Goal: Information Seeking & Learning: Learn about a topic

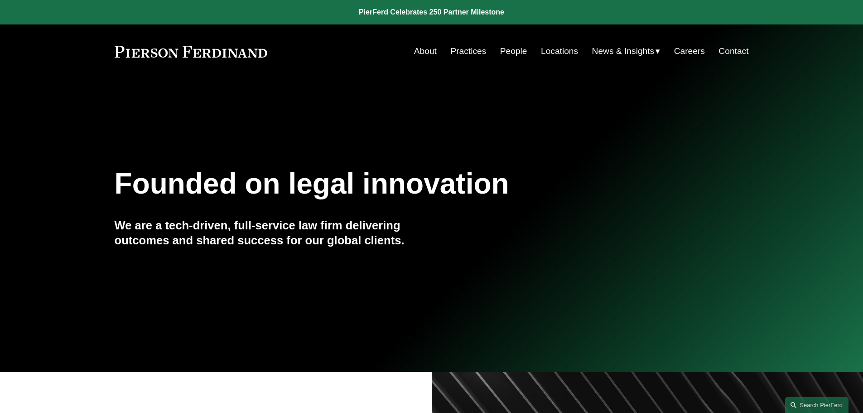
click at [468, 49] on link "Practices" at bounding box center [468, 51] width 36 height 17
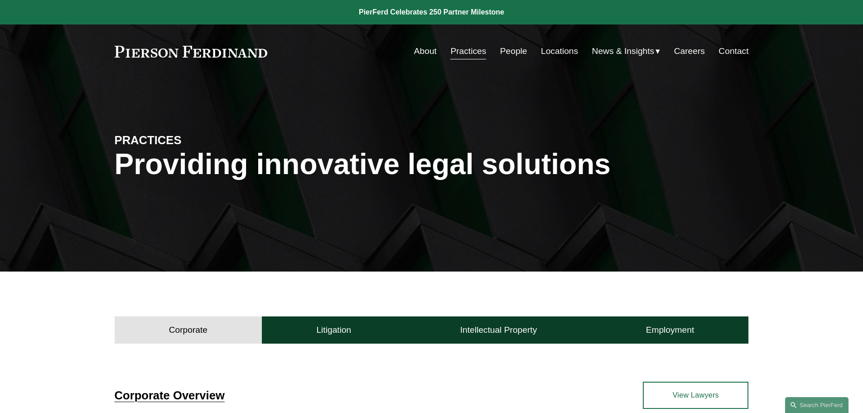
click at [424, 55] on link "About" at bounding box center [425, 51] width 23 height 17
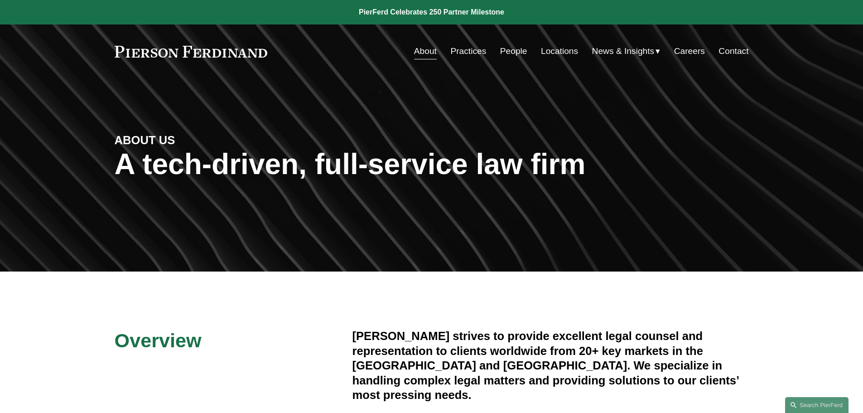
click at [477, 52] on link "Practices" at bounding box center [468, 51] width 36 height 17
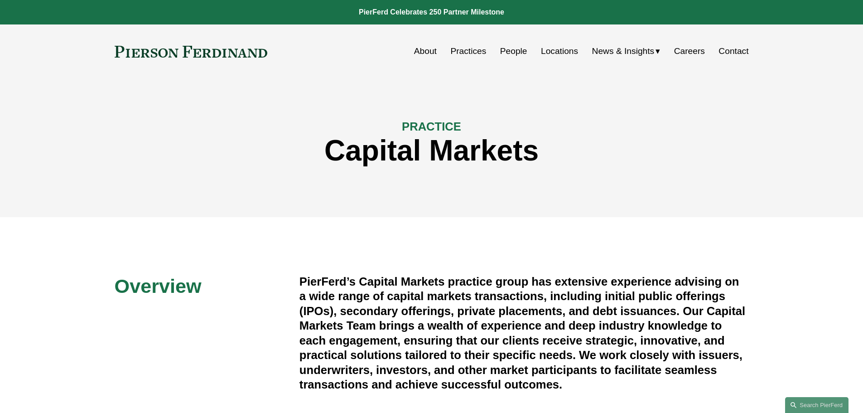
click at [471, 53] on link "Practices" at bounding box center [468, 51] width 36 height 17
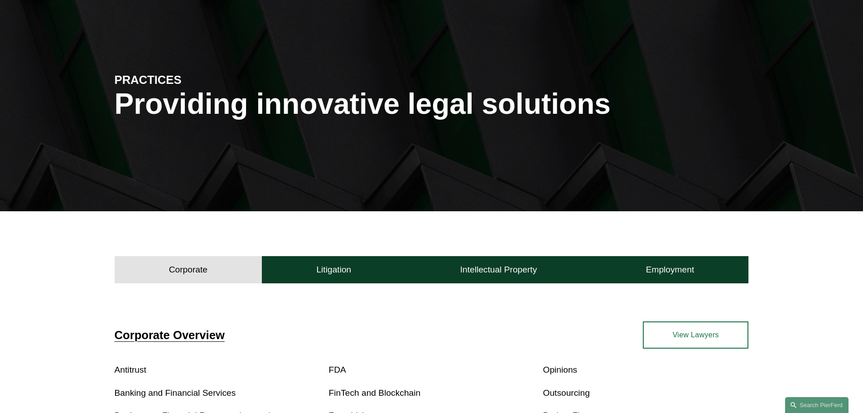
scroll to position [76, 0]
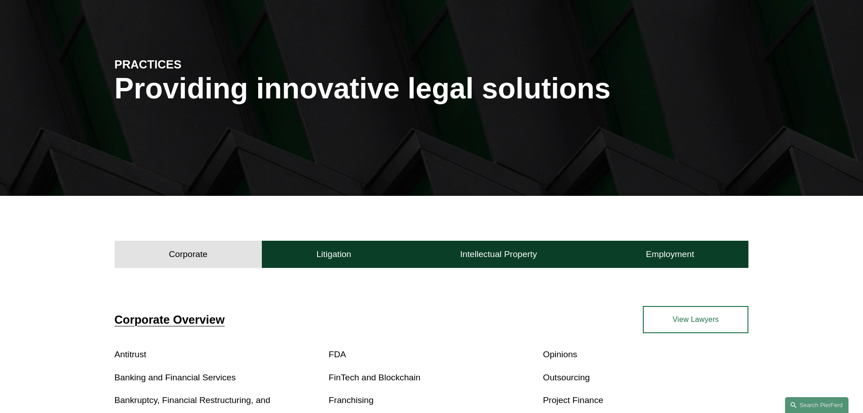
click at [175, 253] on h4 "Corporate" at bounding box center [188, 254] width 39 height 11
drag, startPoint x: 171, startPoint y: 250, endPoint x: 292, endPoint y: 271, distance: 122.9
click at [171, 250] on h4 "Corporate" at bounding box center [188, 254] width 39 height 11
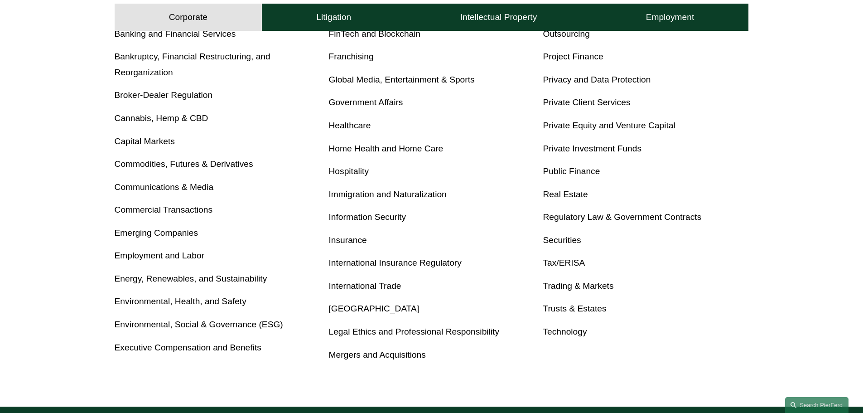
scroll to position [377, 0]
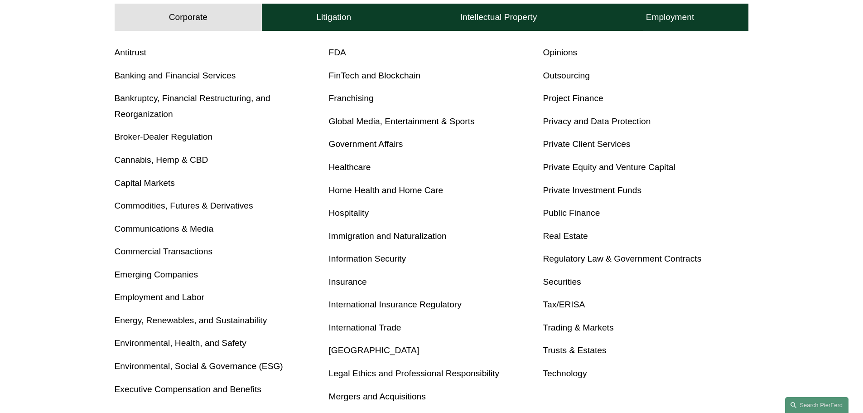
click at [162, 181] on link "Capital Markets" at bounding box center [145, 183] width 60 height 10
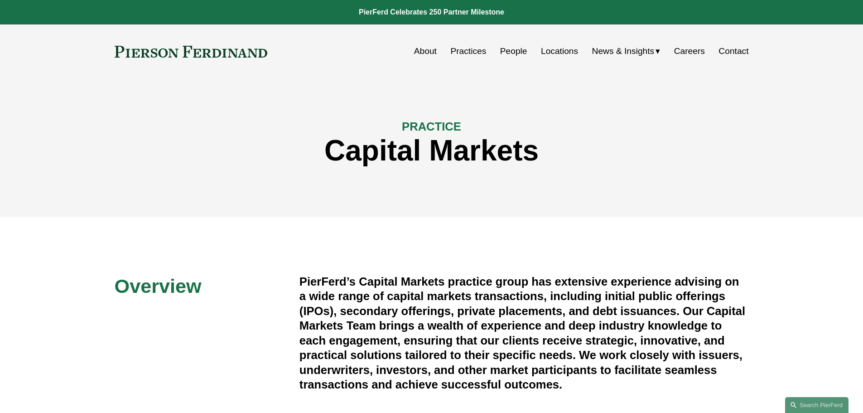
click at [509, 47] on link "People" at bounding box center [513, 51] width 27 height 17
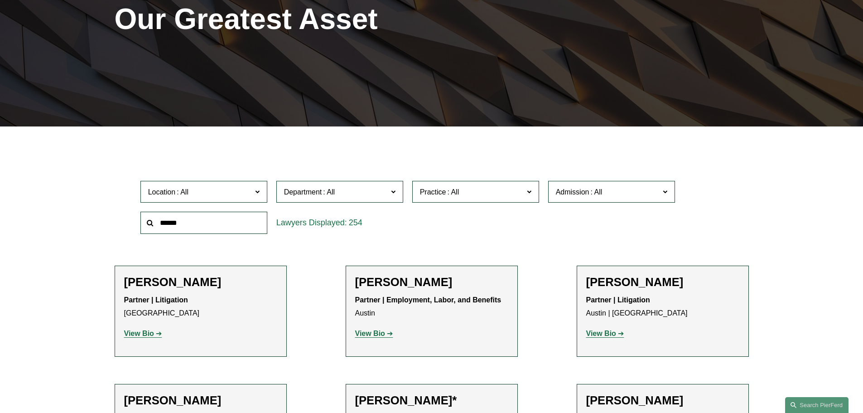
scroll to position [151, 0]
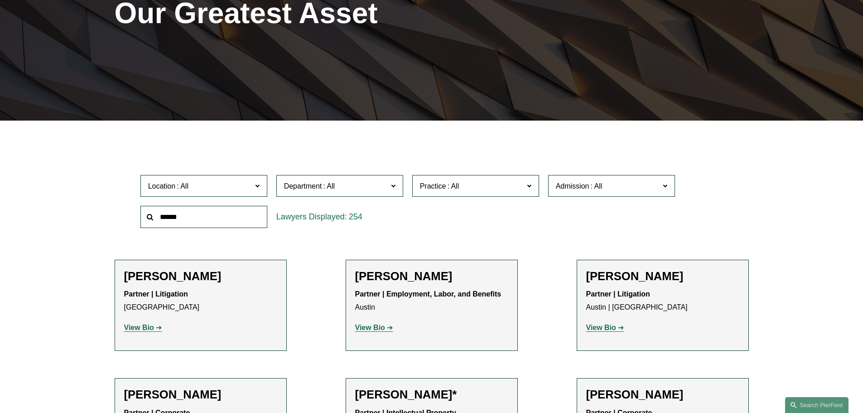
click at [390, 187] on label "Department" at bounding box center [339, 186] width 127 height 22
click at [0, 0] on link "Corporate" at bounding box center [0, 0] width 0 height 0
click at [227, 218] on input "text" at bounding box center [203, 217] width 127 height 22
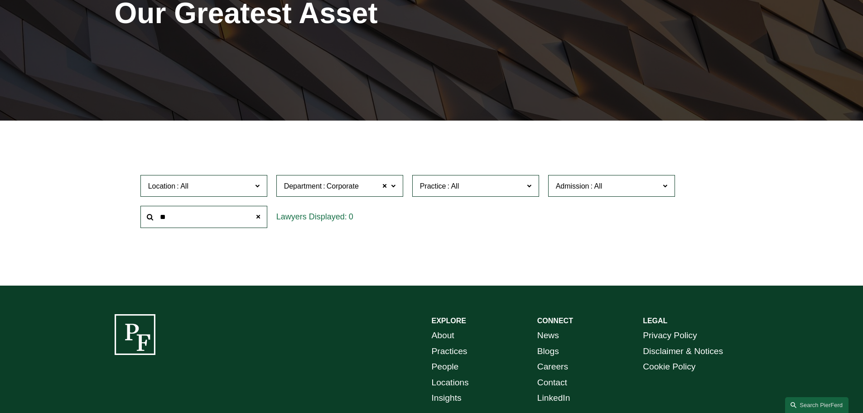
type input "*"
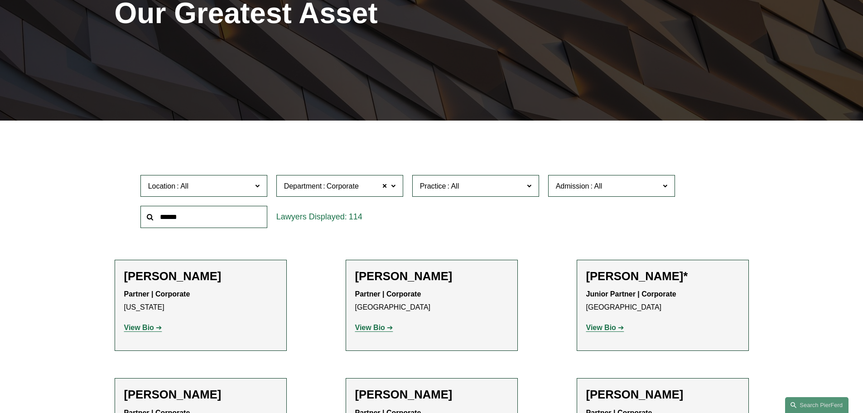
click at [214, 222] on input "text" at bounding box center [203, 217] width 127 height 22
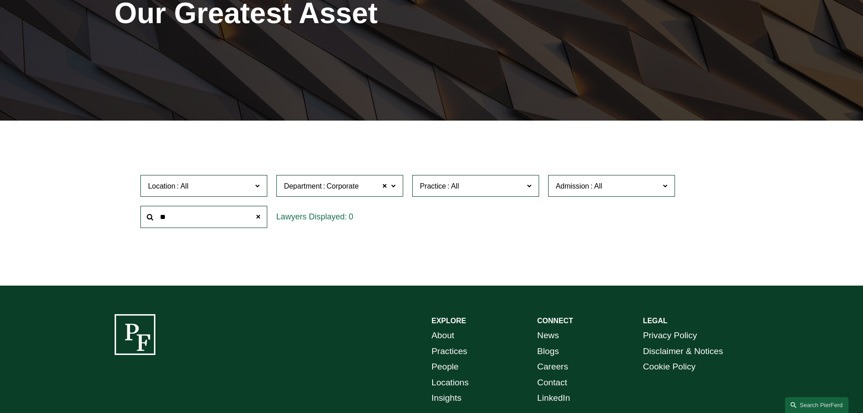
type input "*"
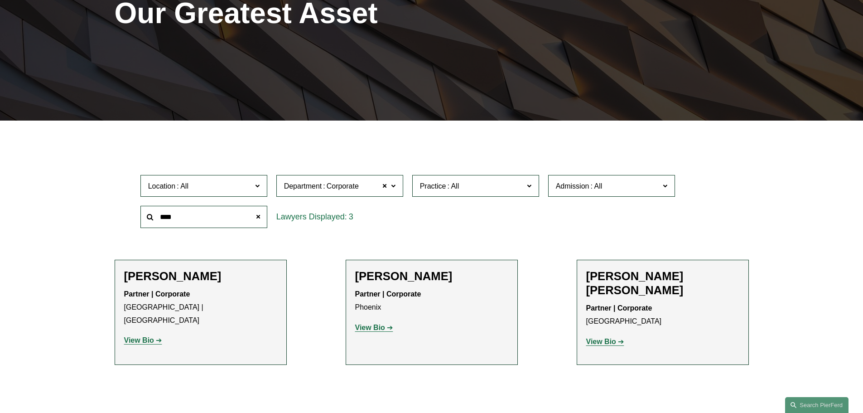
type input "****"
click at [485, 188] on span "Practice" at bounding box center [472, 186] width 104 height 12
click at [0, 0] on link "Capital Markets" at bounding box center [0, 0] width 0 height 0
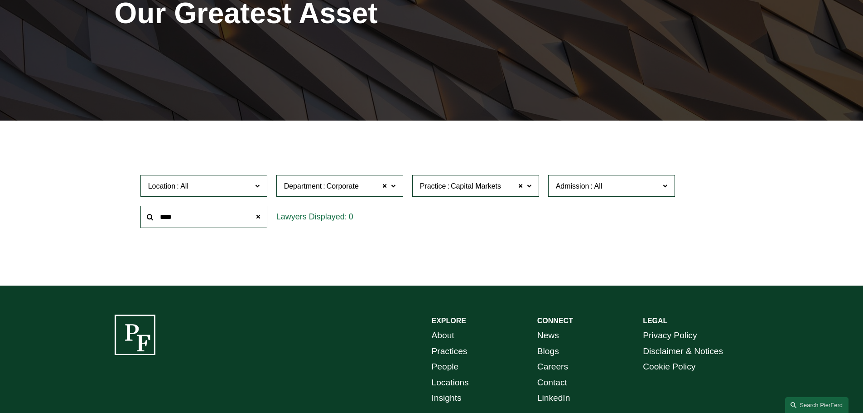
drag, startPoint x: 232, startPoint y: 212, endPoint x: 148, endPoint y: 214, distance: 84.3
click at [150, 210] on input "****" at bounding box center [203, 217] width 127 height 22
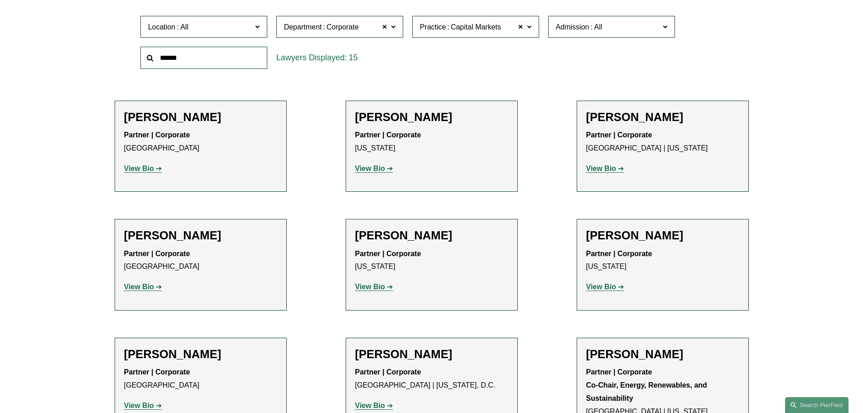
scroll to position [302, 0]
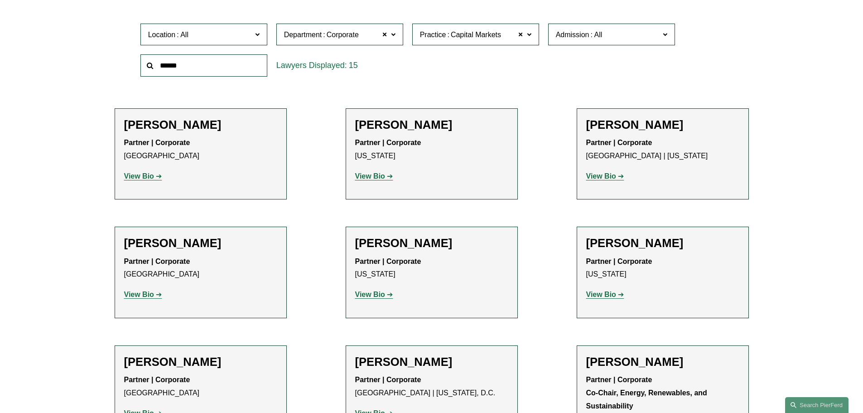
click at [599, 180] on strong "View Bio" at bounding box center [601, 176] width 30 height 8
click at [368, 176] on strong "View Bio" at bounding box center [370, 176] width 30 height 8
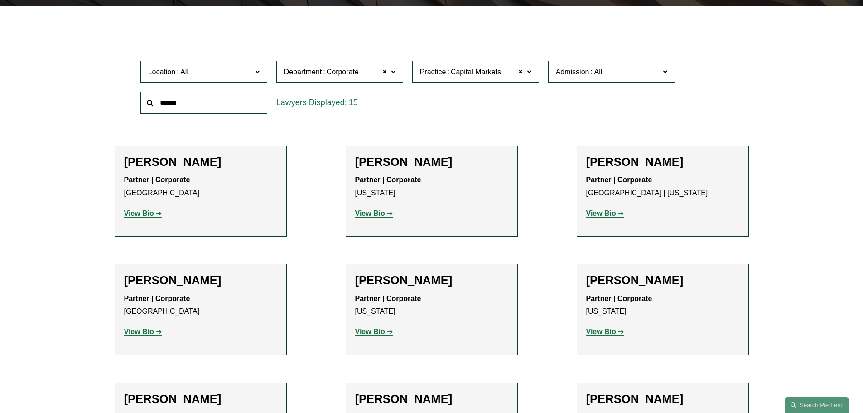
scroll to position [227, 0]
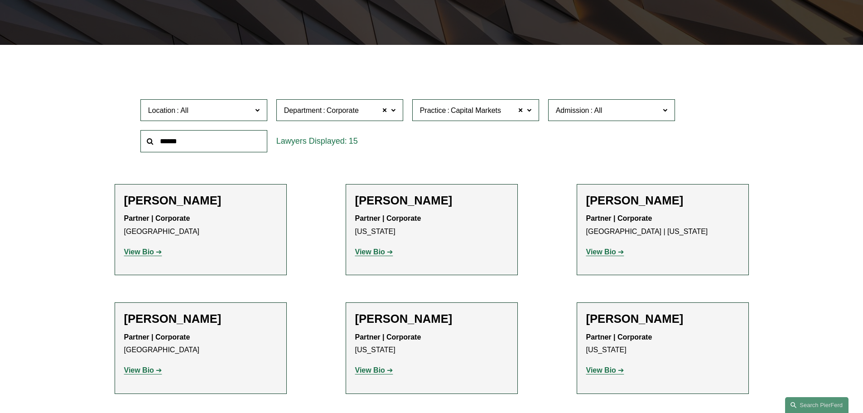
click at [496, 113] on span "Capital Markets" at bounding box center [476, 111] width 50 height 12
drag, startPoint x: 538, startPoint y: 154, endPoint x: 536, endPoint y: 162, distance: 7.8
click at [0, 0] on ul "All Antitrust Counseling Appellate Arbitration and Mediation Banking and Financ…" at bounding box center [0, 0] width 0 height 0
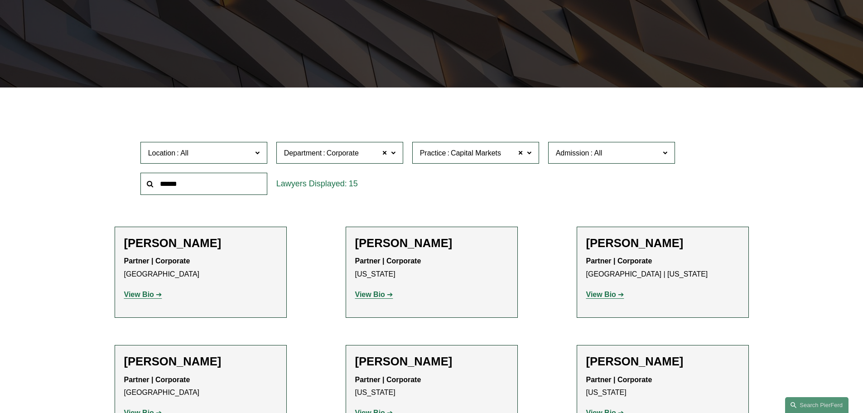
scroll to position [181, 0]
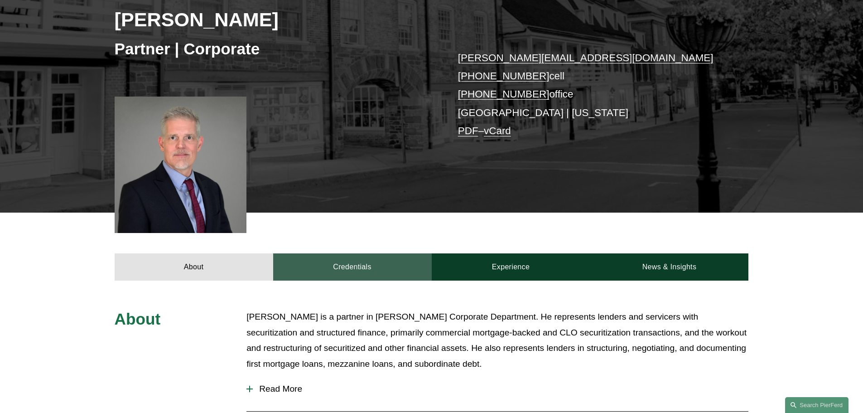
scroll to position [227, 0]
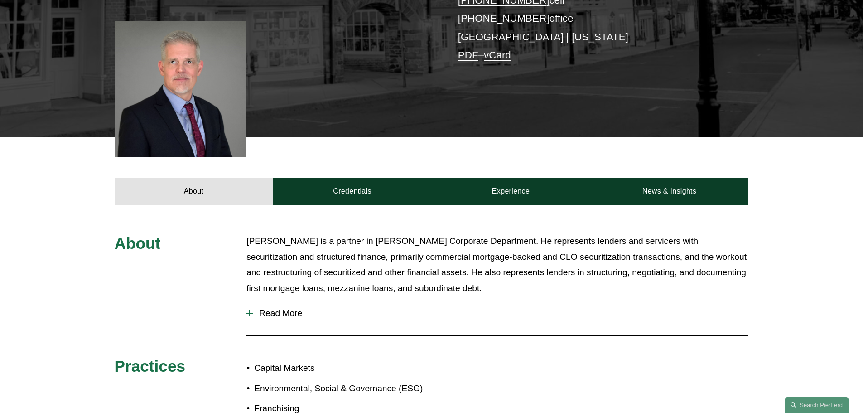
click at [271, 315] on span "Read More" at bounding box center [501, 313] width 496 height 10
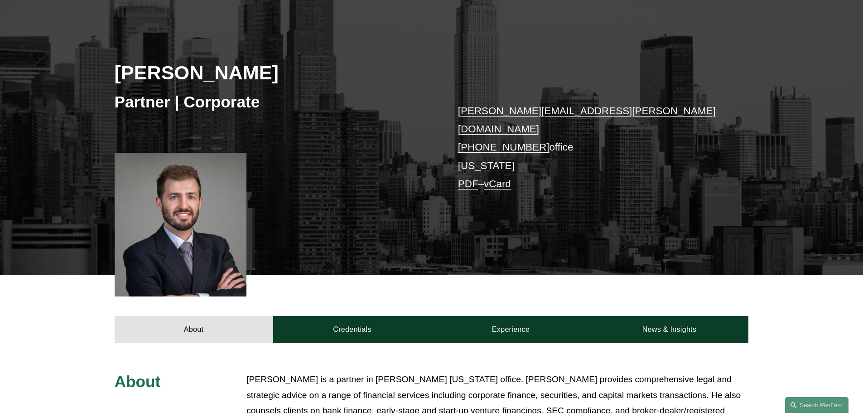
scroll to position [377, 0]
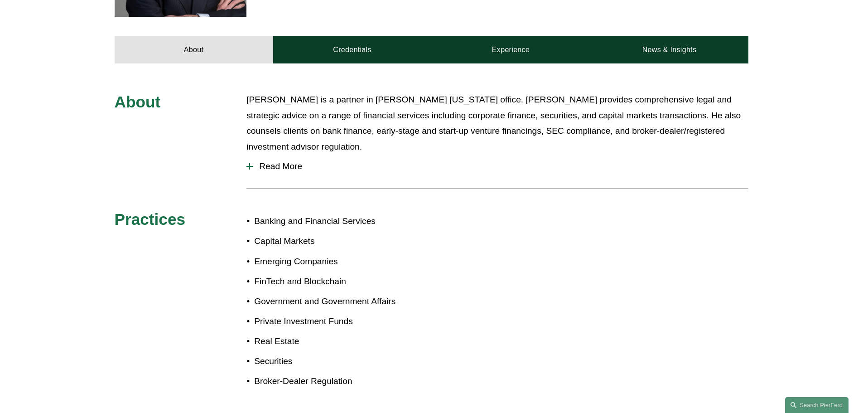
click at [279, 161] on span "Read More" at bounding box center [501, 166] width 496 height 10
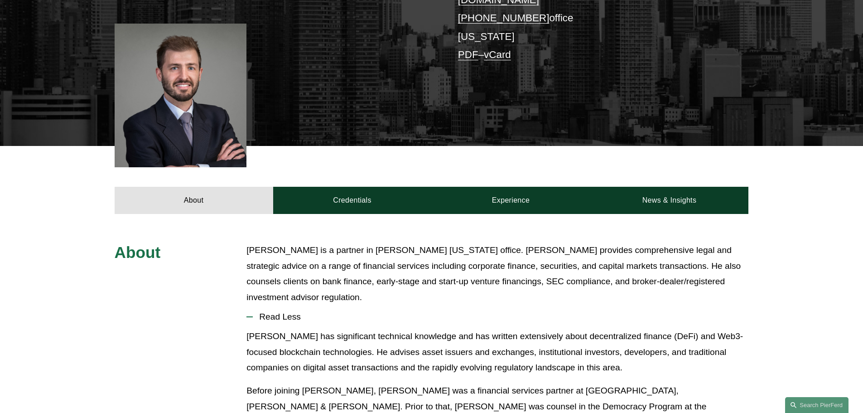
scroll to position [227, 0]
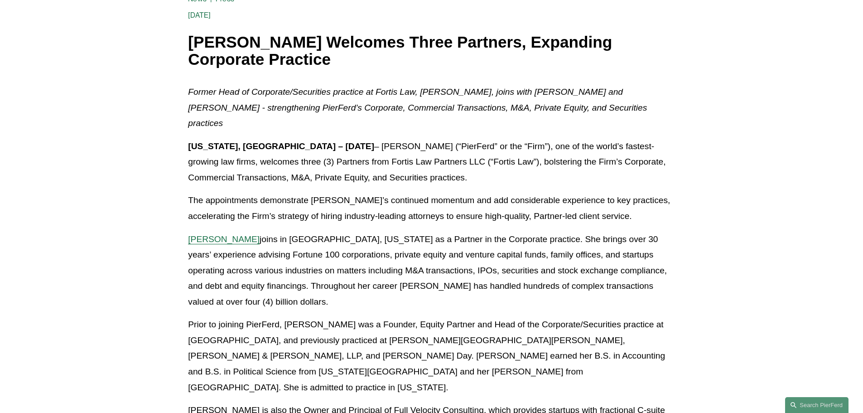
scroll to position [76, 0]
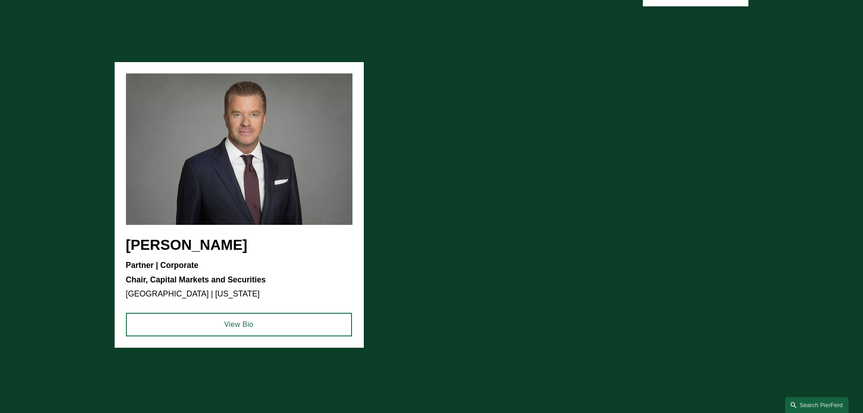
scroll to position [830, 0]
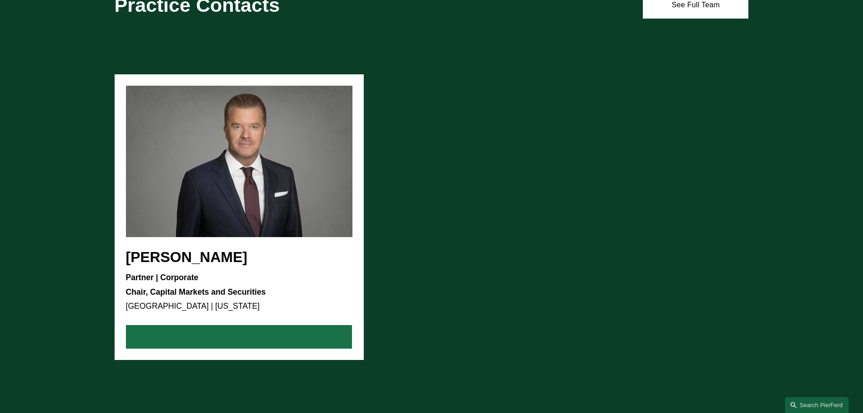
click at [250, 335] on link "View Bio" at bounding box center [239, 337] width 226 height 24
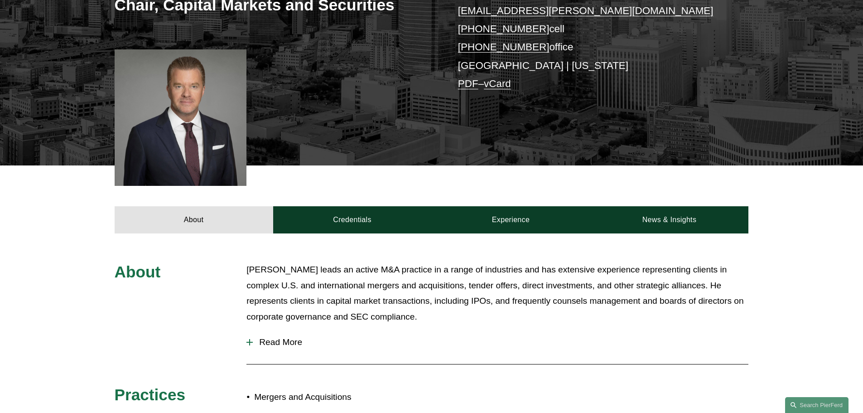
scroll to position [302, 0]
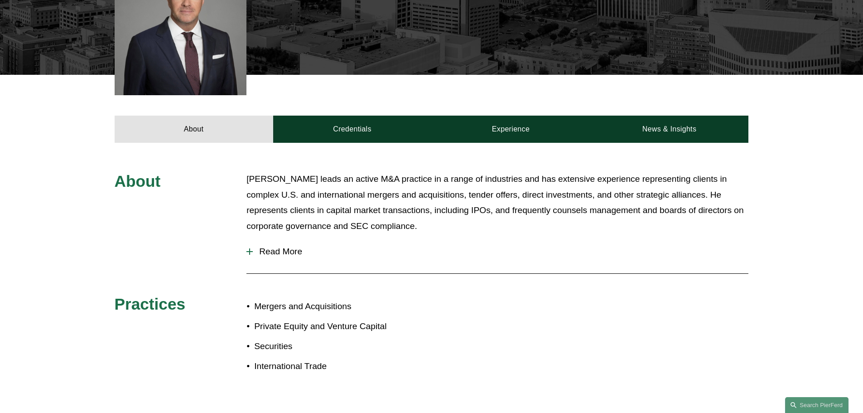
click at [270, 255] on span "Read More" at bounding box center [501, 251] width 496 height 10
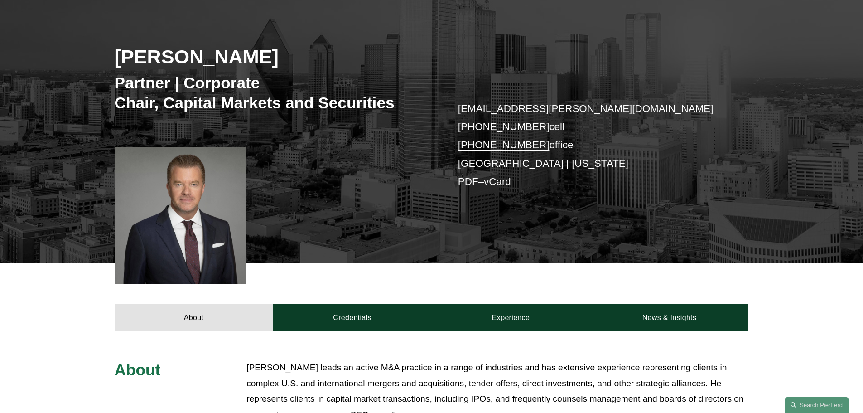
scroll to position [76, 0]
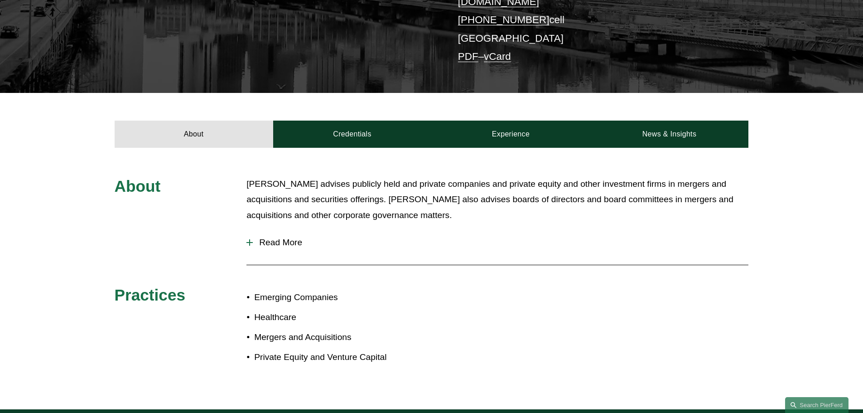
scroll to position [227, 0]
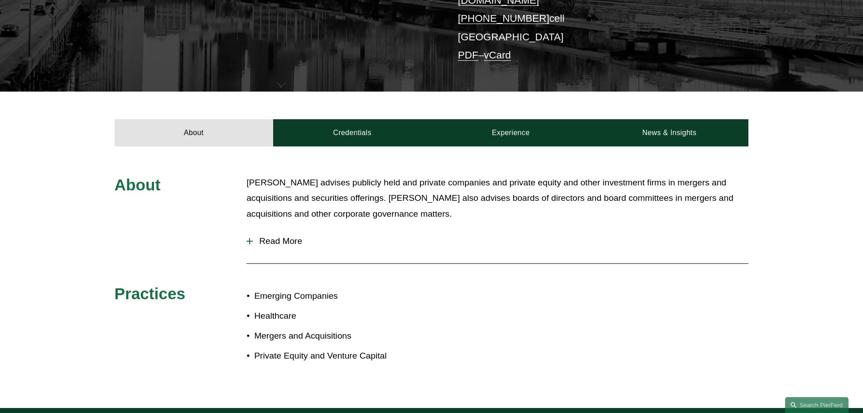
click at [272, 236] on span "Read More" at bounding box center [501, 241] width 496 height 10
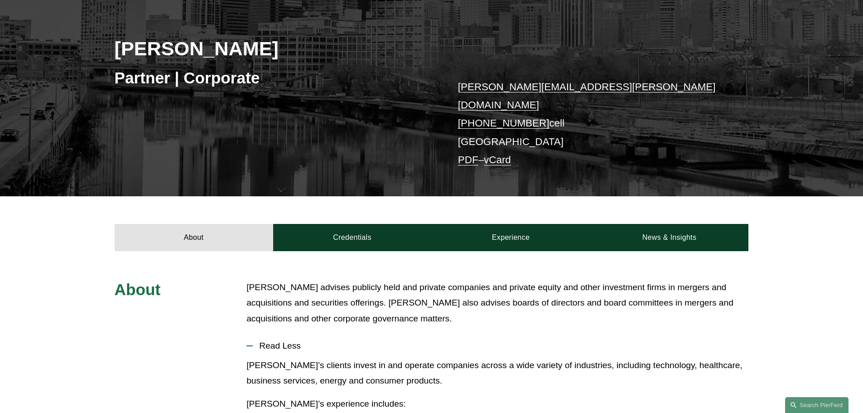
scroll to position [120, 0]
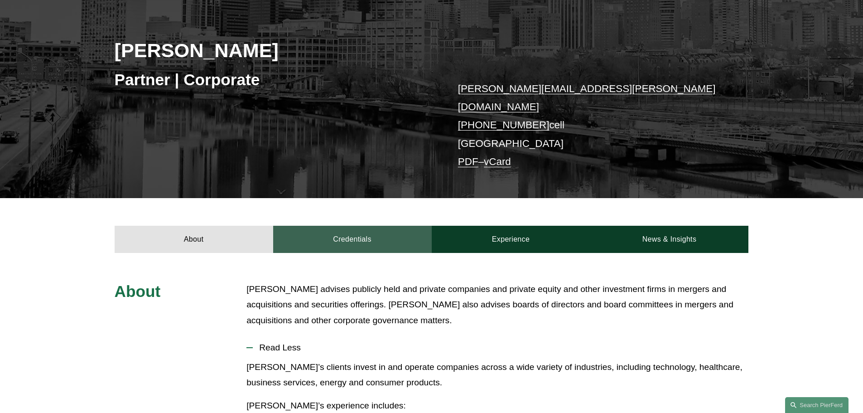
click at [338, 230] on link "Credentials" at bounding box center [352, 239] width 159 height 27
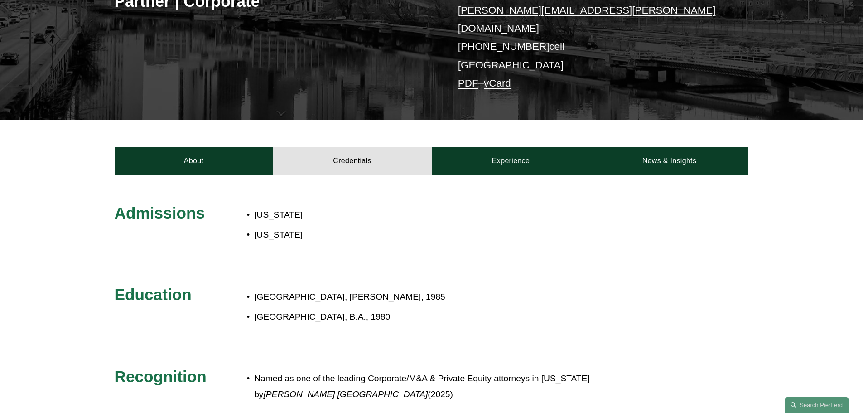
scroll to position [196, 0]
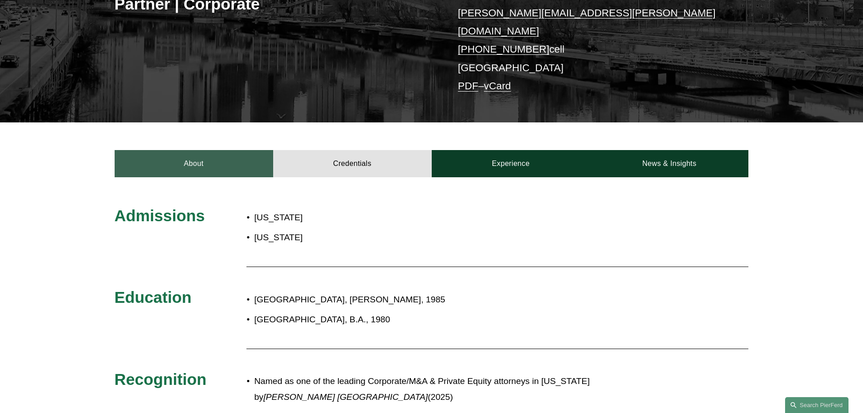
click at [159, 151] on link "About" at bounding box center [194, 163] width 159 height 27
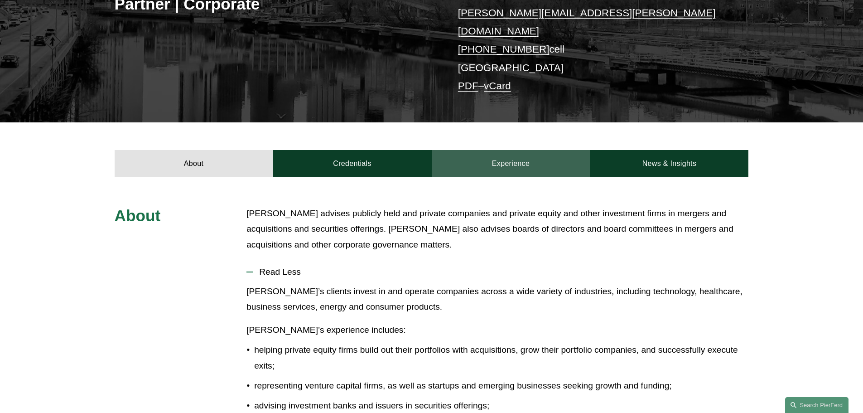
click at [514, 161] on link "Experience" at bounding box center [511, 163] width 159 height 27
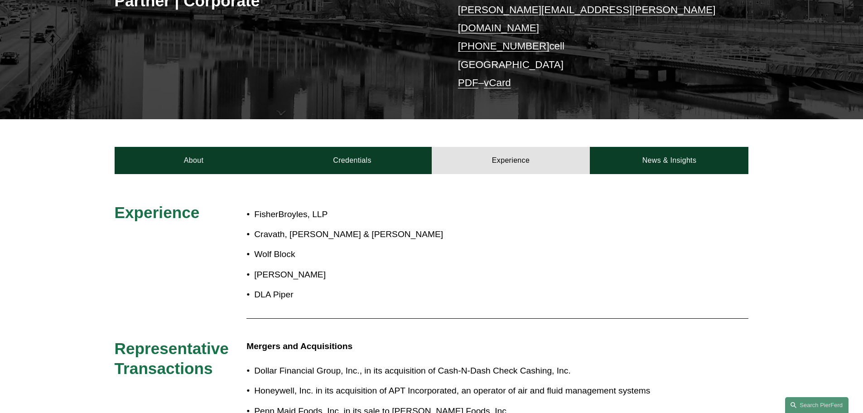
scroll to position [120, 0]
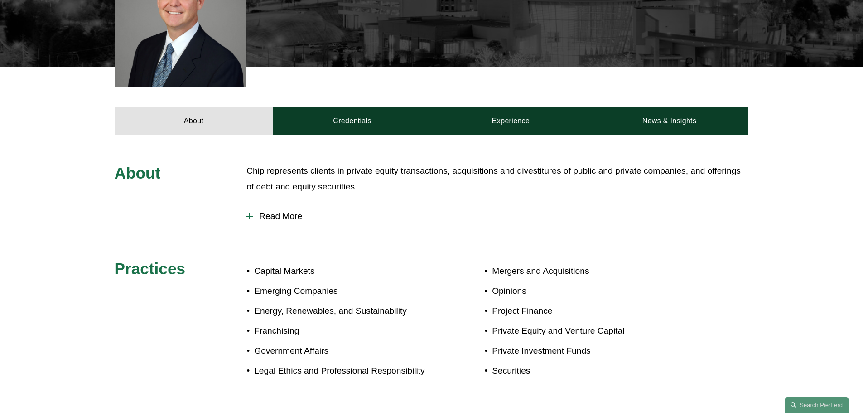
scroll to position [377, 0]
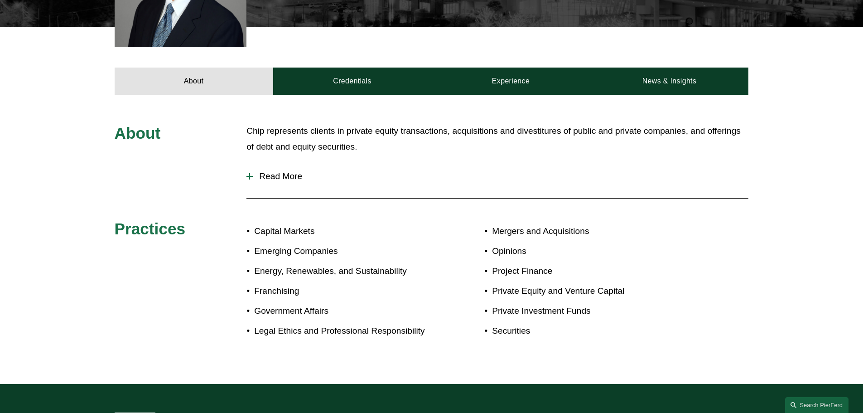
click at [288, 176] on span "Read More" at bounding box center [501, 176] width 496 height 10
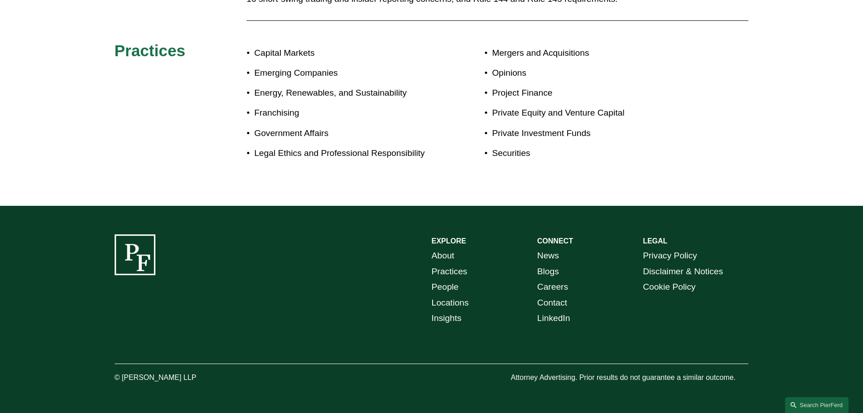
scroll to position [277, 0]
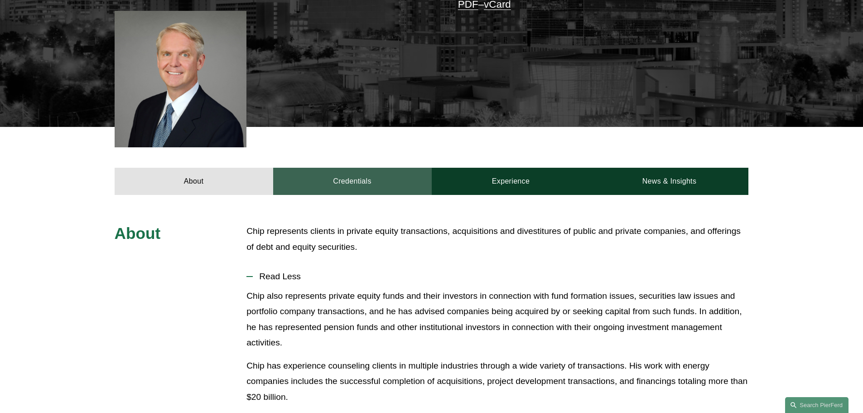
click at [349, 182] on link "Credentials" at bounding box center [352, 181] width 159 height 27
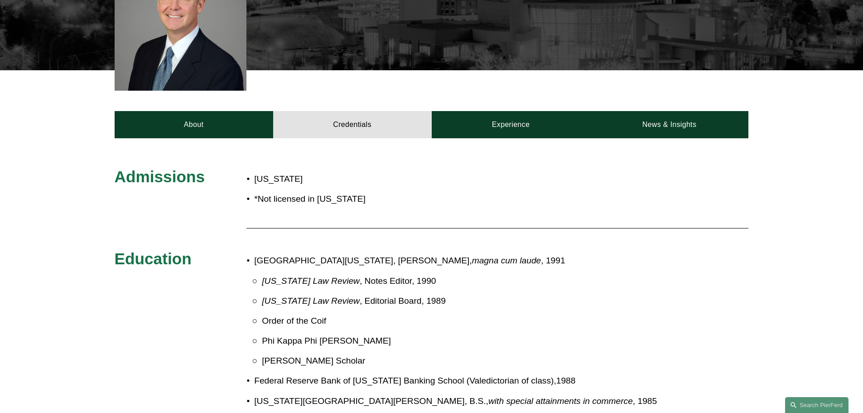
scroll to position [202, 0]
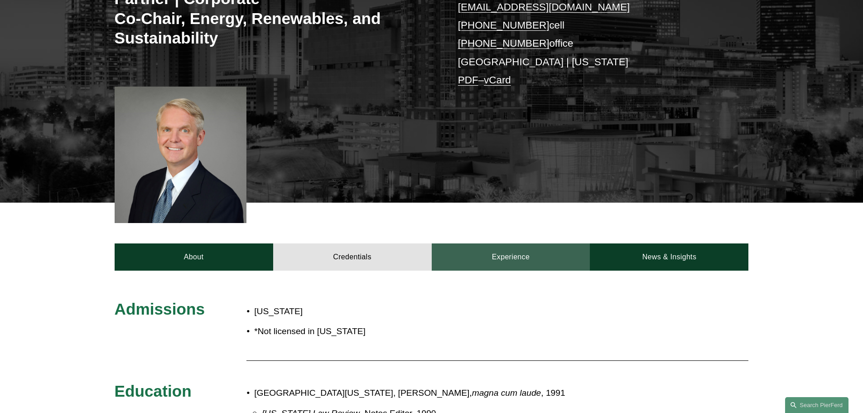
click at [495, 261] on link "Experience" at bounding box center [511, 256] width 159 height 27
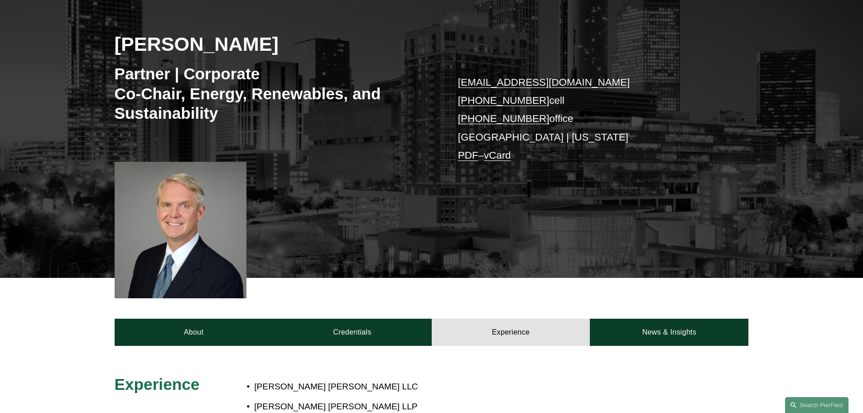
scroll to position [0, 0]
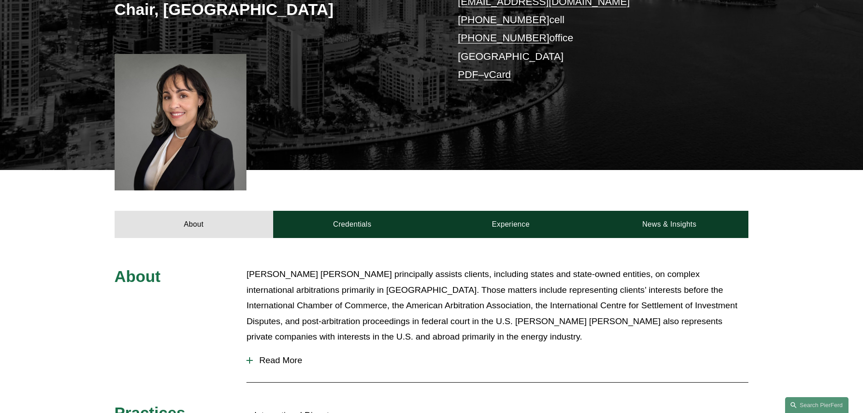
scroll to position [302, 0]
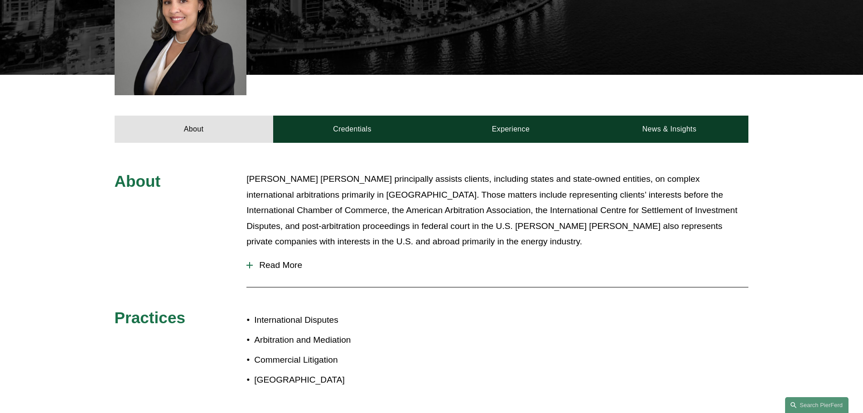
click at [284, 265] on span "Read More" at bounding box center [501, 265] width 496 height 10
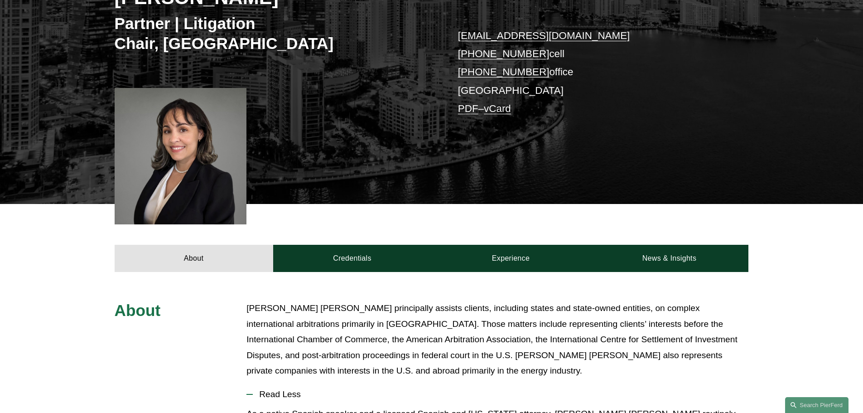
scroll to position [151, 0]
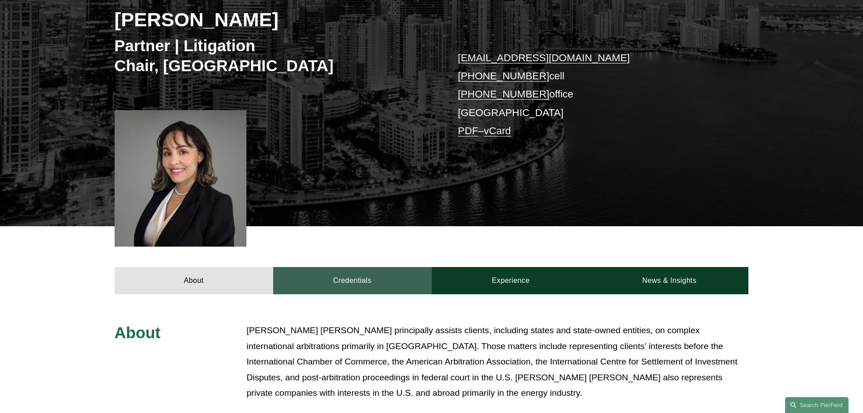
click at [354, 285] on link "Credentials" at bounding box center [352, 280] width 159 height 27
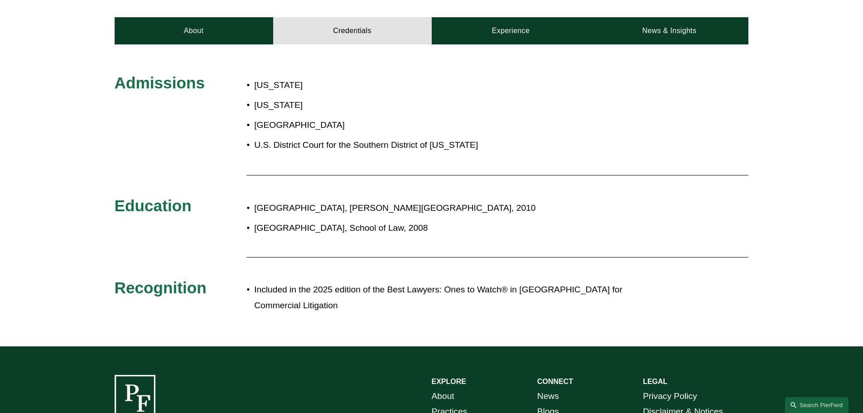
scroll to position [377, 0]
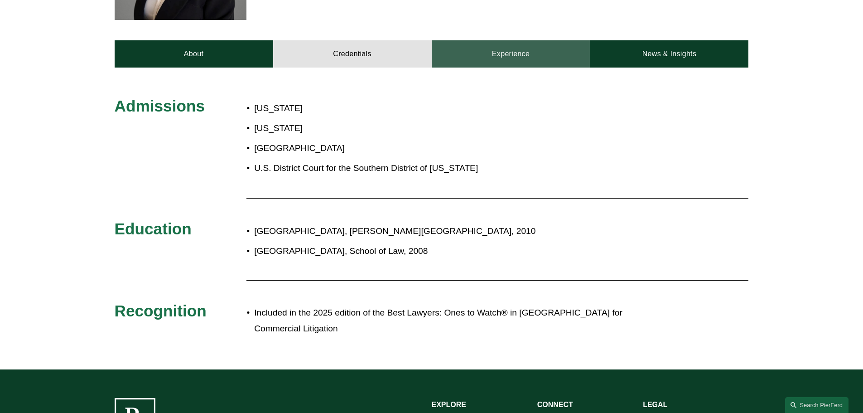
click at [502, 61] on link "Experience" at bounding box center [511, 53] width 159 height 27
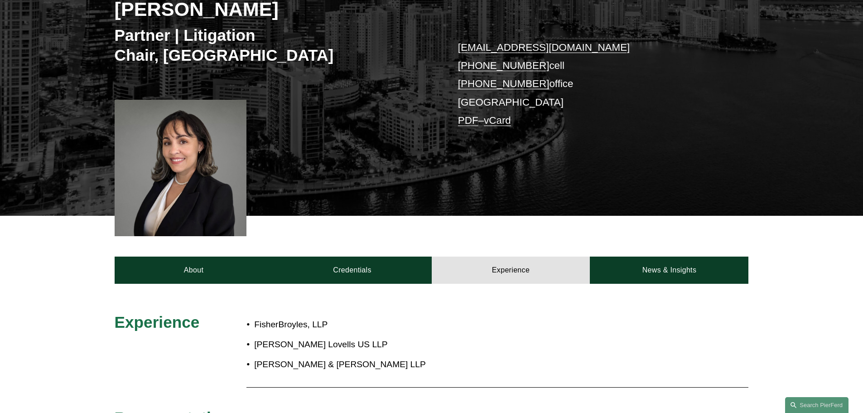
scroll to position [151, 0]
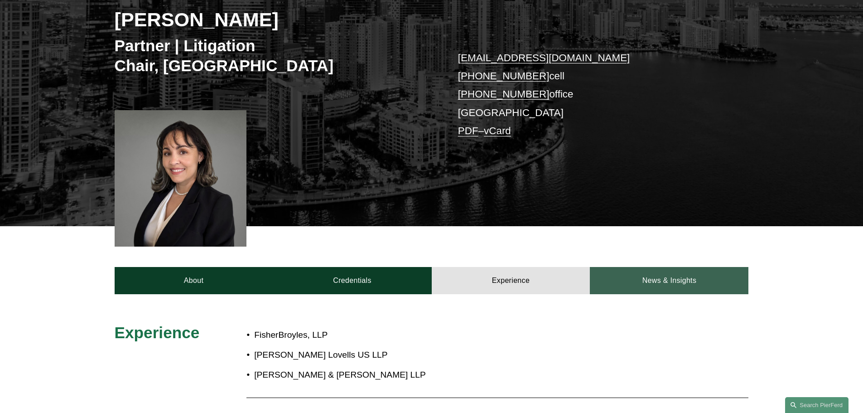
click at [698, 284] on link "News & Insights" at bounding box center [669, 280] width 159 height 27
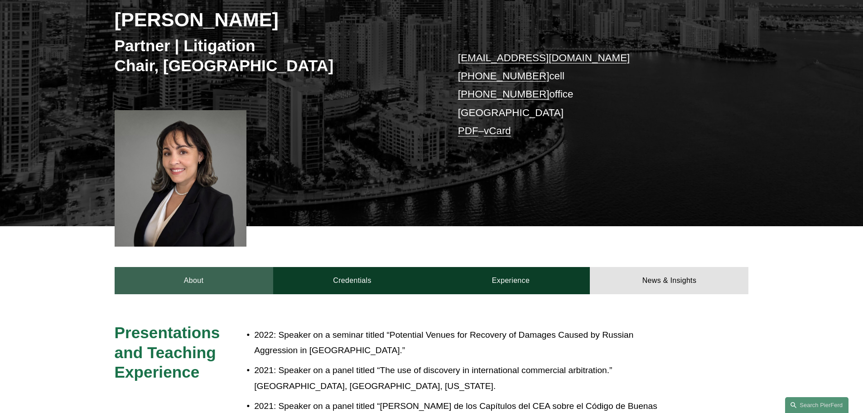
click at [191, 276] on link "About" at bounding box center [194, 280] width 159 height 27
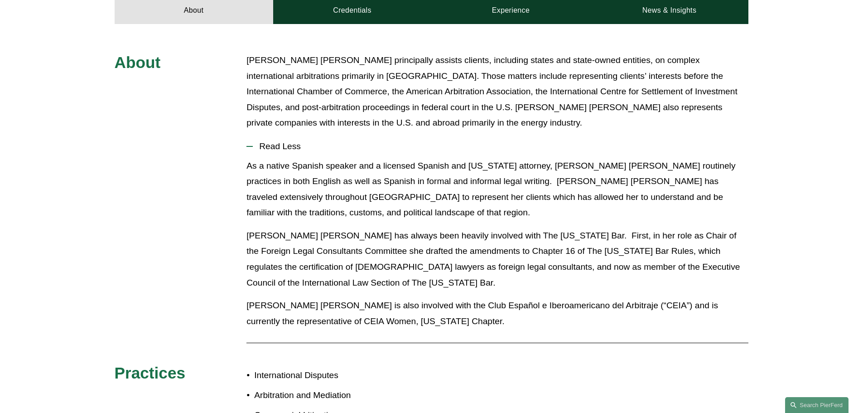
scroll to position [453, 0]
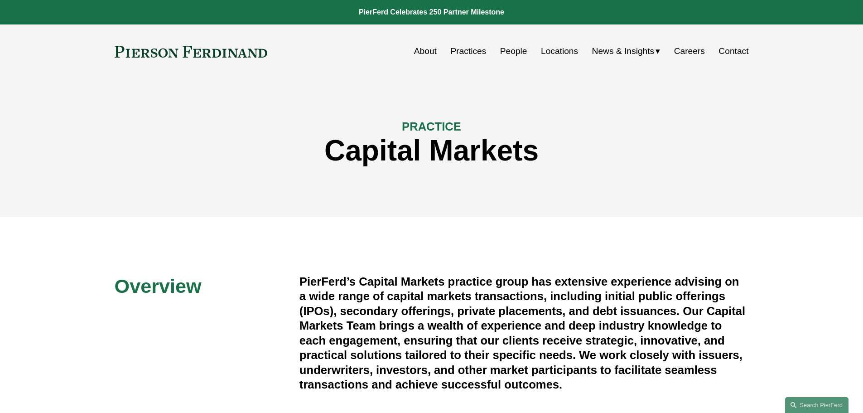
click at [510, 54] on link "People" at bounding box center [513, 51] width 27 height 17
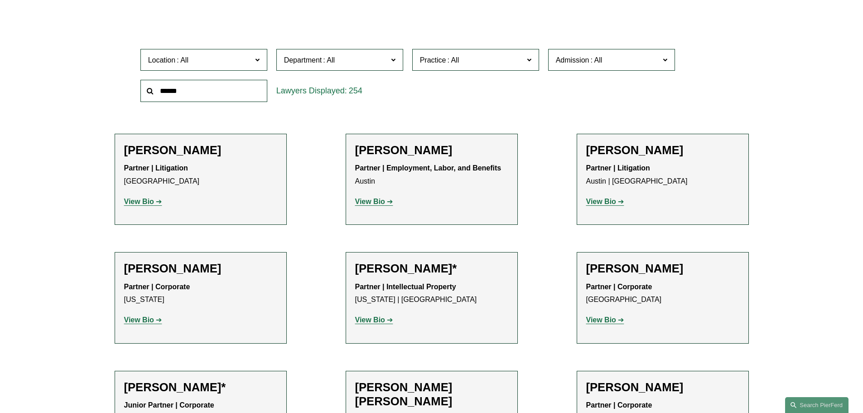
scroll to position [227, 0]
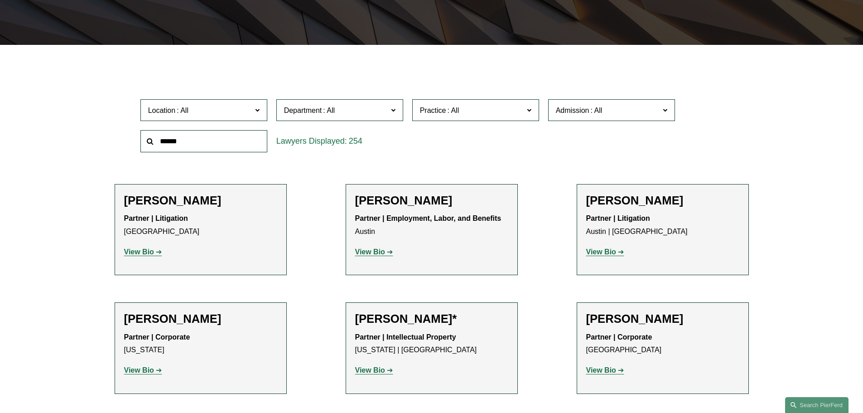
click at [506, 119] on label "Practice" at bounding box center [475, 110] width 127 height 22
click at [0, 0] on link "Capital Markets" at bounding box center [0, 0] width 0 height 0
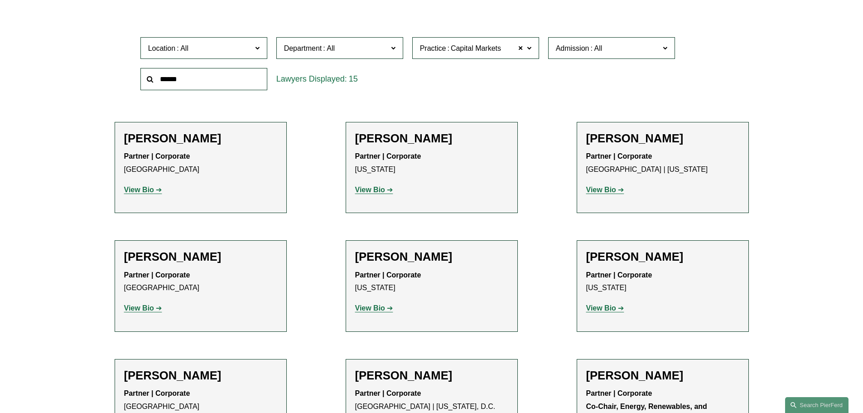
scroll to position [332, 0]
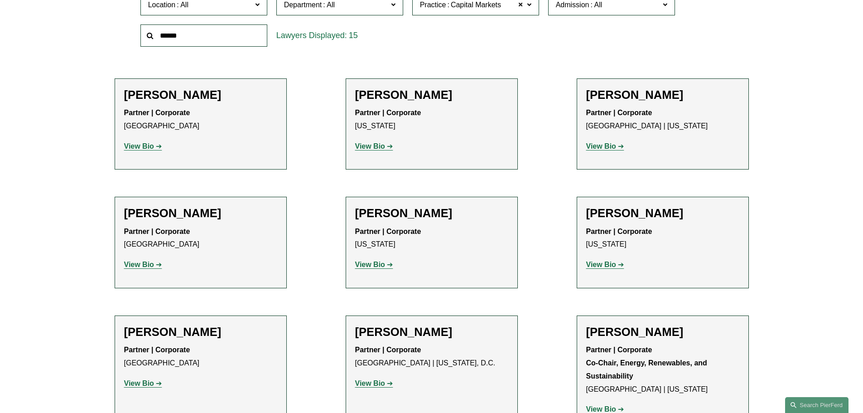
click at [374, 267] on strong "View Bio" at bounding box center [370, 264] width 30 height 8
click at [371, 148] on strong "View Bio" at bounding box center [370, 146] width 30 height 8
click at [610, 265] on strong "View Bio" at bounding box center [601, 264] width 30 height 8
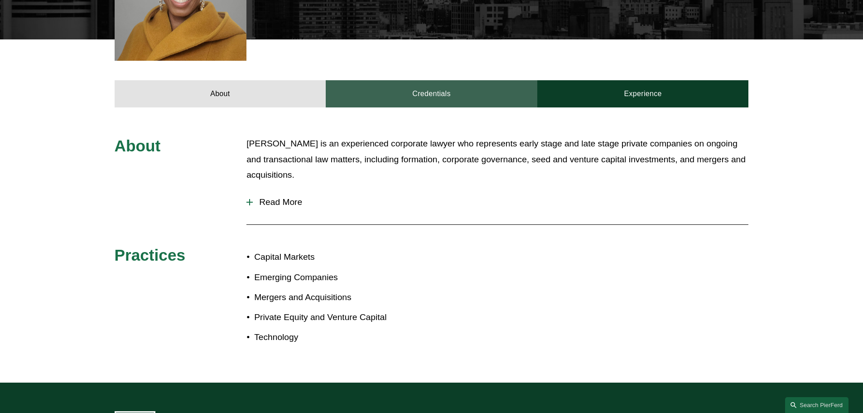
scroll to position [377, 0]
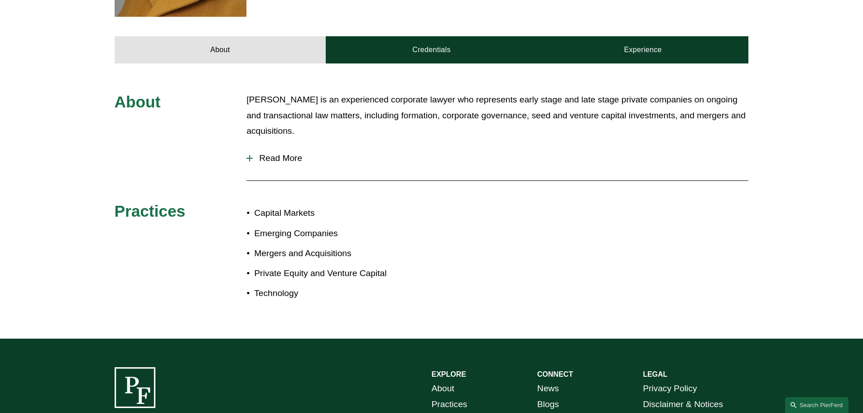
click at [286, 153] on span "Read More" at bounding box center [501, 158] width 496 height 10
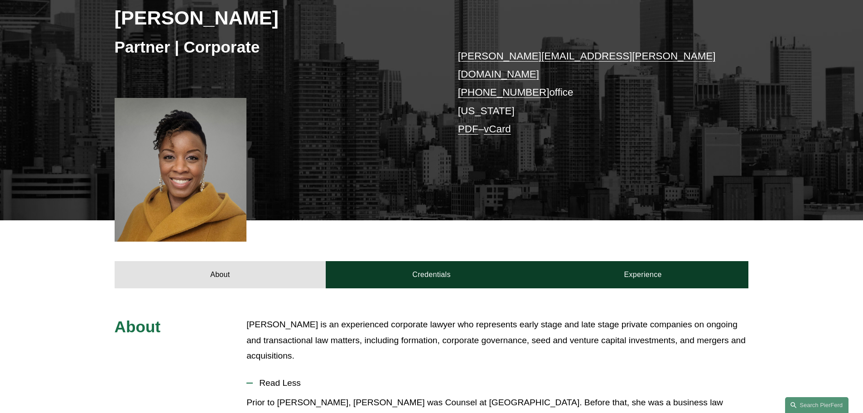
scroll to position [151, 0]
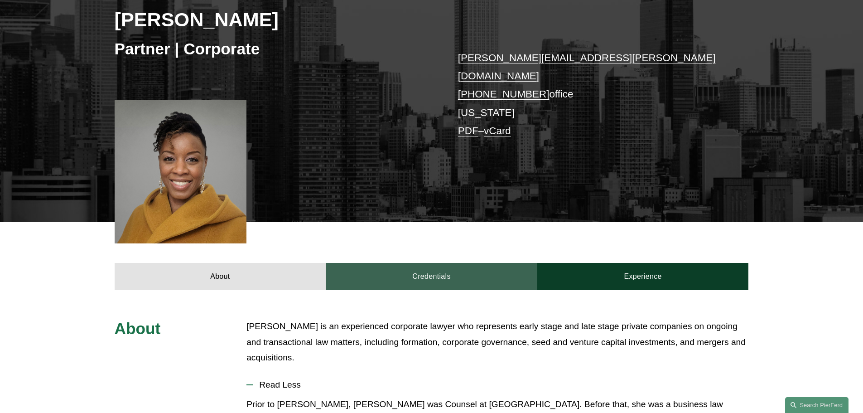
click at [452, 263] on link "Credentials" at bounding box center [432, 276] width 212 height 27
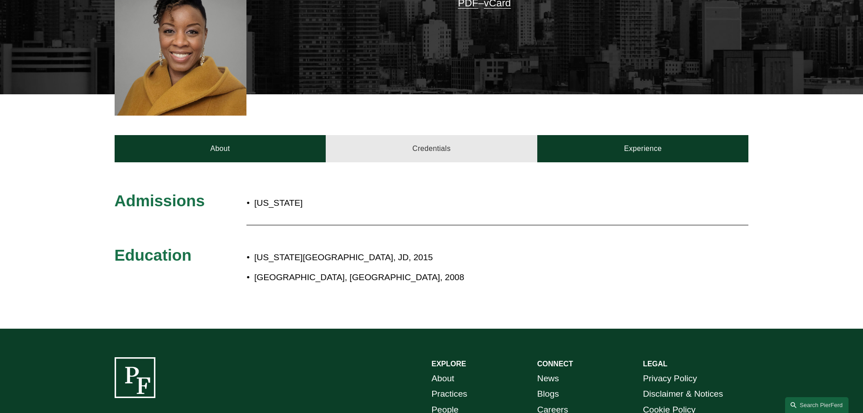
scroll to position [227, 0]
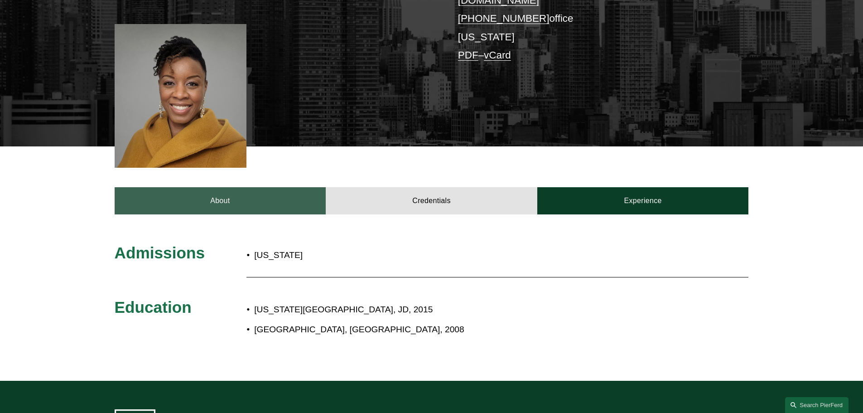
click at [260, 189] on link "About" at bounding box center [221, 200] width 212 height 27
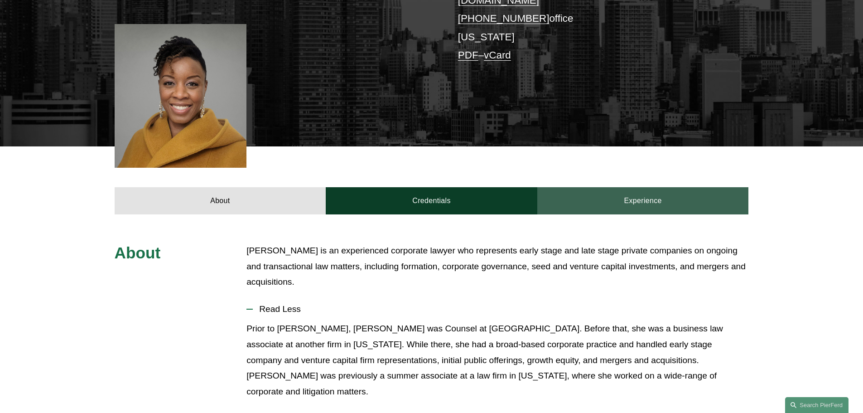
click at [663, 197] on link "Experience" at bounding box center [643, 200] width 212 height 27
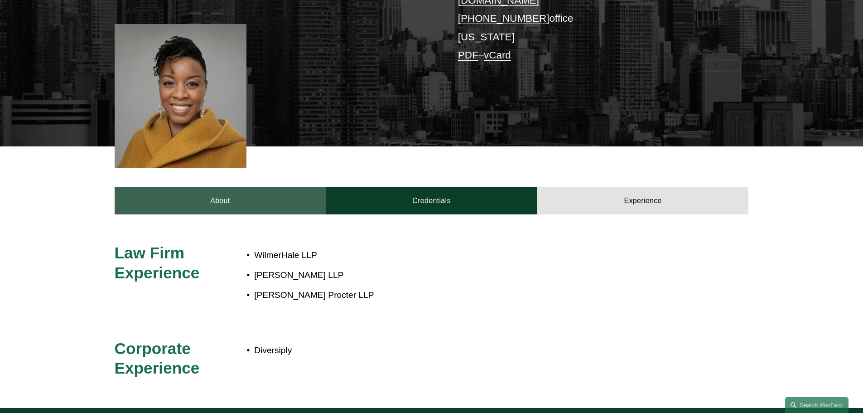
click at [236, 200] on link "About" at bounding box center [221, 200] width 212 height 27
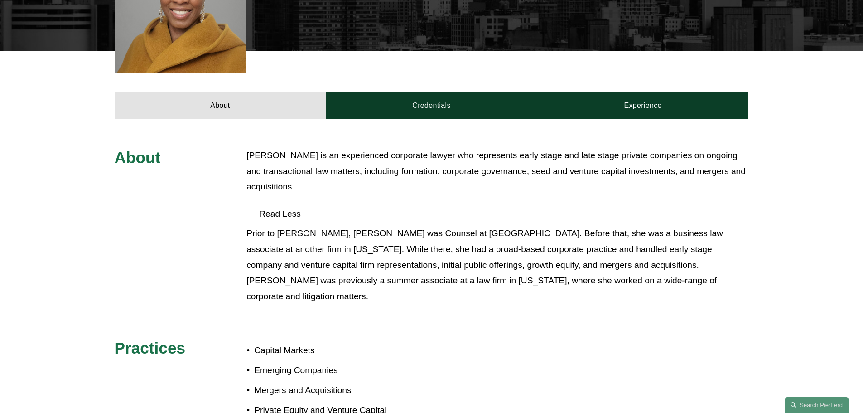
scroll to position [302, 0]
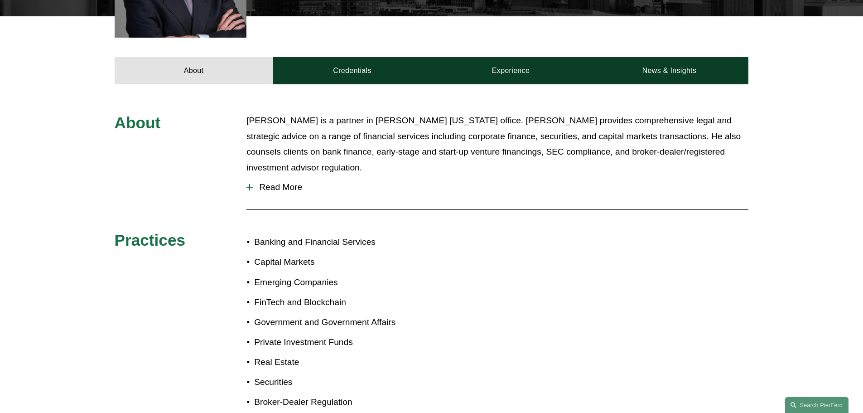
scroll to position [377, 0]
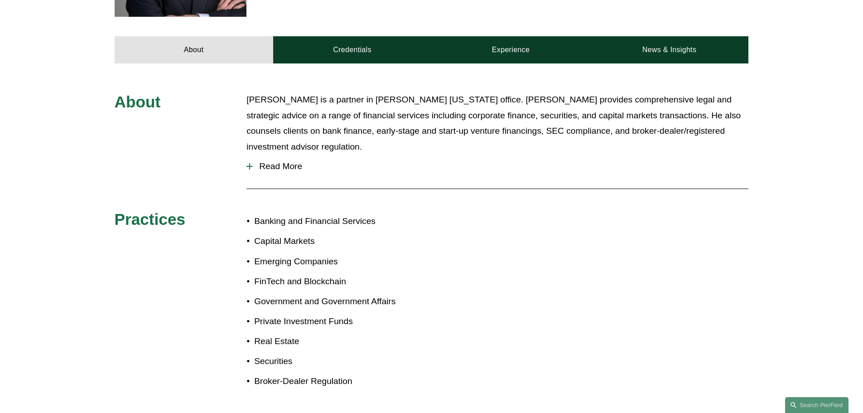
click at [282, 161] on span "Read More" at bounding box center [501, 166] width 496 height 10
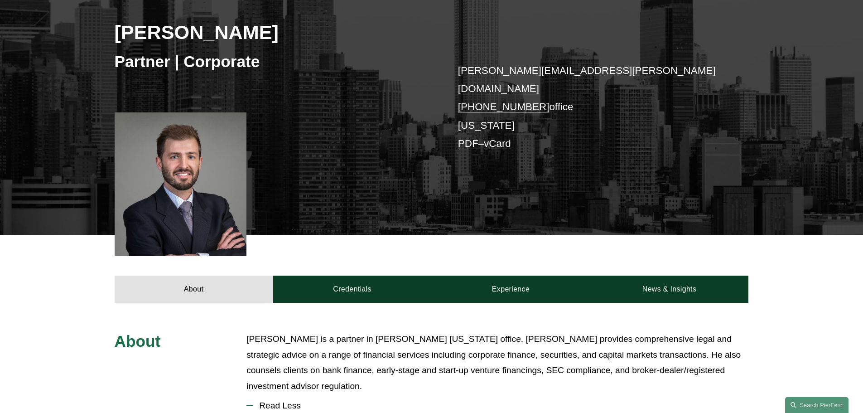
scroll to position [76, 0]
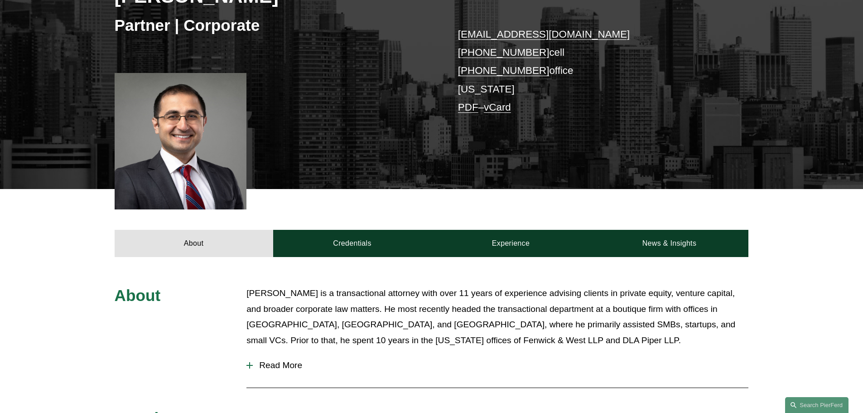
scroll to position [302, 0]
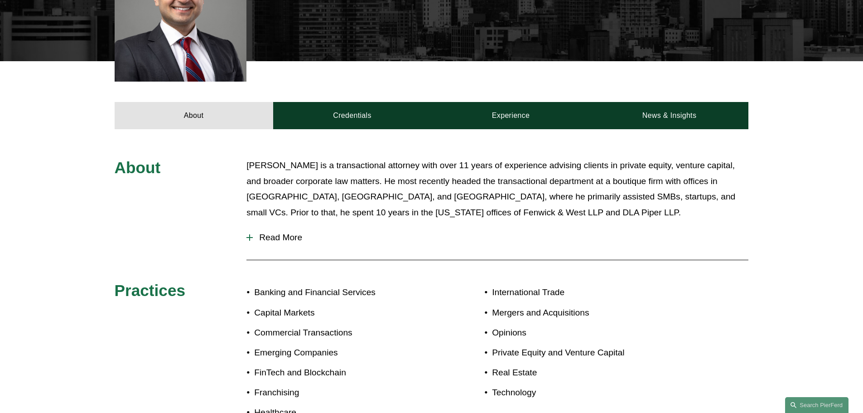
click at [270, 234] on span "Read More" at bounding box center [501, 237] width 496 height 10
